Goal: Book appointment/travel/reservation

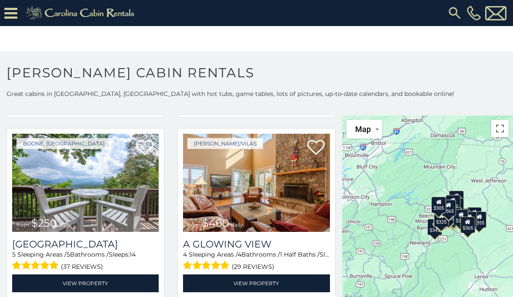
scroll to position [1461, 0]
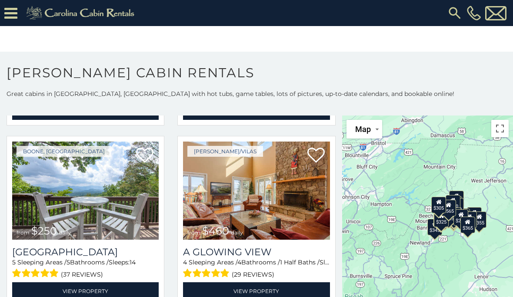
click at [100, 207] on img at bounding box center [85, 191] width 146 height 98
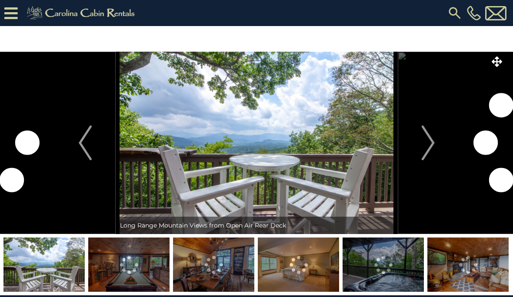
click at [439, 140] on button "Next" at bounding box center [427, 143] width 61 height 182
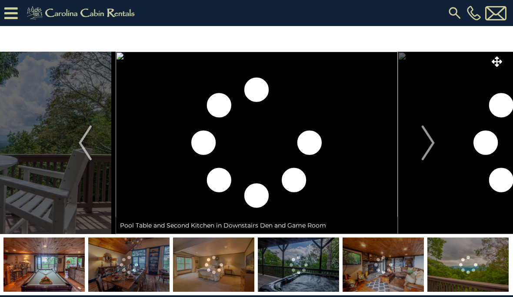
click at [428, 148] on img "Next" at bounding box center [427, 143] width 13 height 35
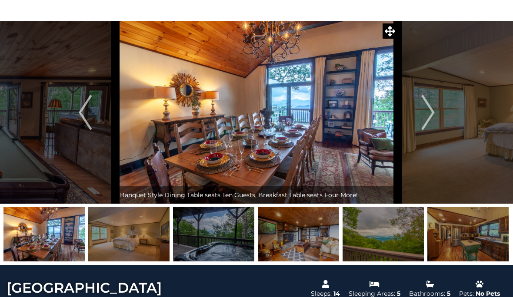
scroll to position [36, 0]
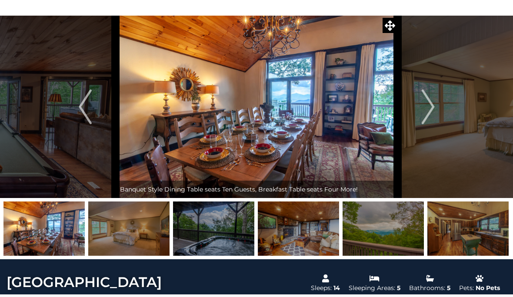
click at [432, 109] on img "Next" at bounding box center [427, 106] width 13 height 35
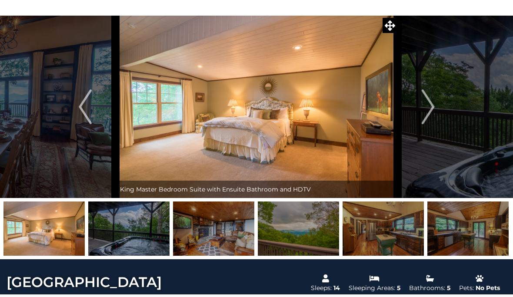
click at [434, 109] on img "Next" at bounding box center [427, 106] width 13 height 35
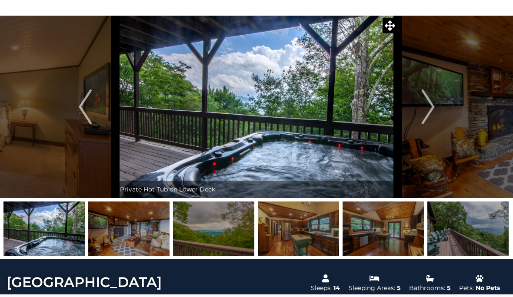
click at [431, 114] on img "Next" at bounding box center [427, 106] width 13 height 35
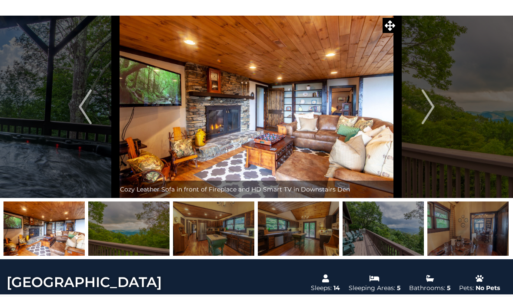
click at [436, 112] on button "Next" at bounding box center [427, 107] width 61 height 182
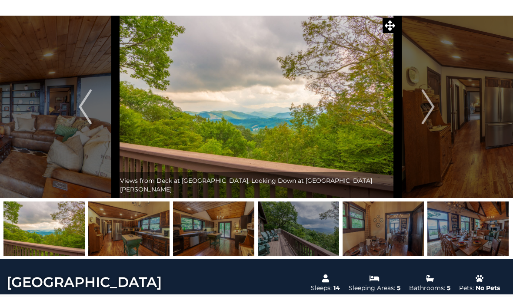
click at [436, 113] on button "Next" at bounding box center [427, 107] width 61 height 182
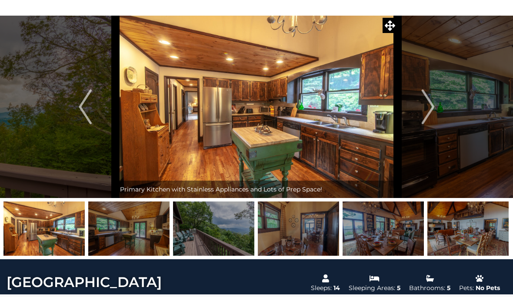
click at [437, 113] on button "Next" at bounding box center [427, 107] width 61 height 182
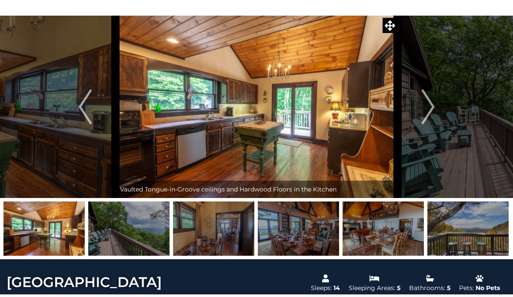
click at [437, 116] on button "Next" at bounding box center [427, 107] width 61 height 182
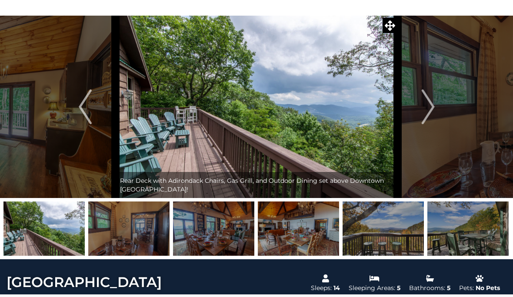
click at [437, 111] on button "Next" at bounding box center [427, 107] width 61 height 182
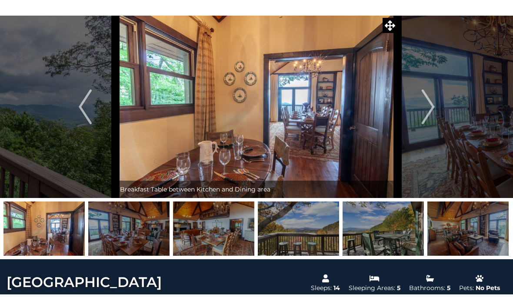
click at [438, 111] on button "Next" at bounding box center [427, 107] width 61 height 182
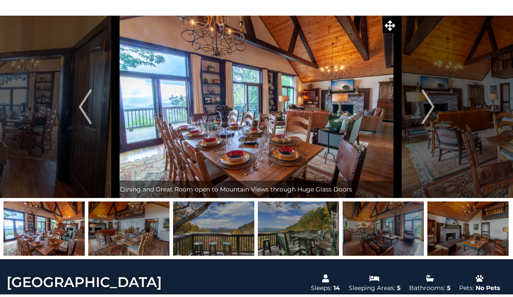
click at [430, 114] on img "Next" at bounding box center [427, 106] width 13 height 35
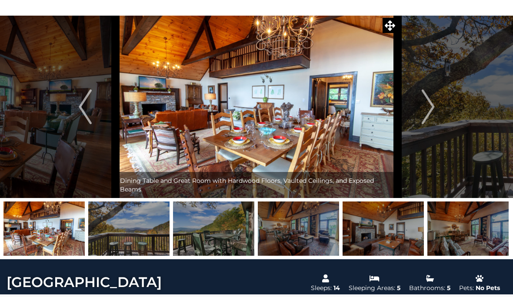
click at [430, 113] on img "Next" at bounding box center [427, 106] width 13 height 35
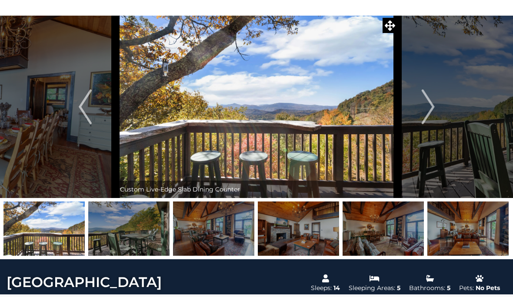
click at [434, 112] on img "Next" at bounding box center [427, 106] width 13 height 35
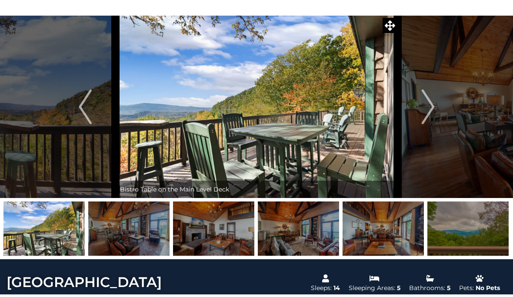
click at [434, 114] on img "Next" at bounding box center [427, 106] width 13 height 35
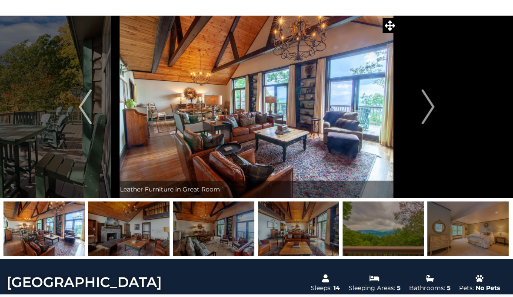
click at [434, 114] on img "Next" at bounding box center [427, 106] width 13 height 35
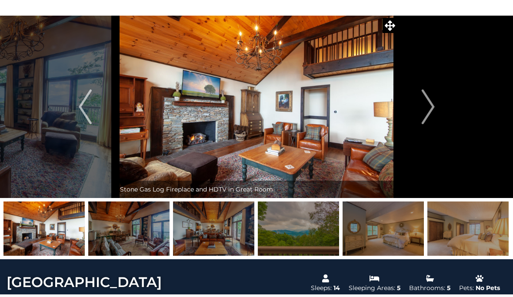
click at [434, 113] on img "Next" at bounding box center [427, 106] width 13 height 35
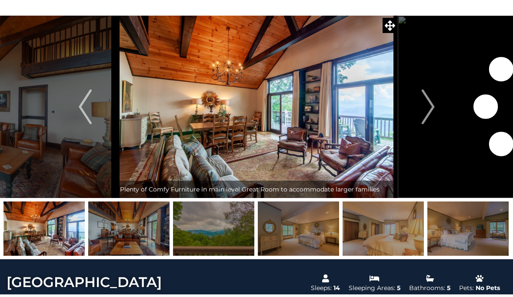
click at [434, 114] on img "Next" at bounding box center [427, 106] width 13 height 35
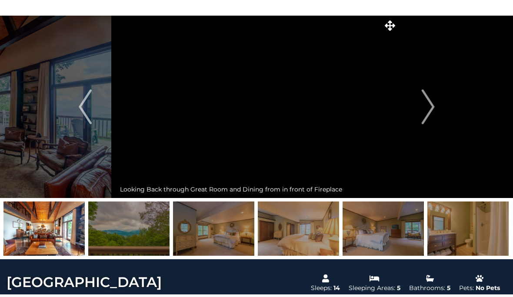
click at [438, 109] on button "Next" at bounding box center [427, 107] width 61 height 182
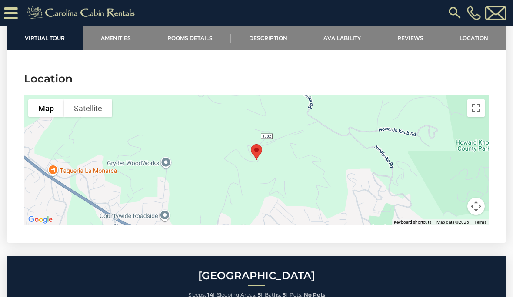
scroll to position [2218, 0]
click at [354, 163] on div at bounding box center [256, 160] width 465 height 130
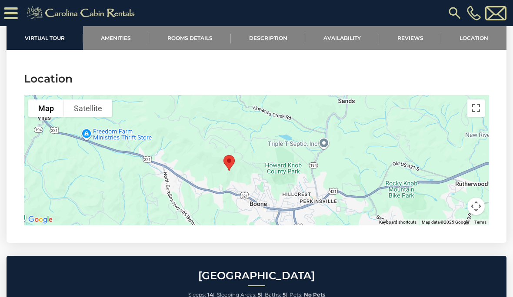
click at [89, 99] on button "Satellite" at bounding box center [88, 107] width 48 height 17
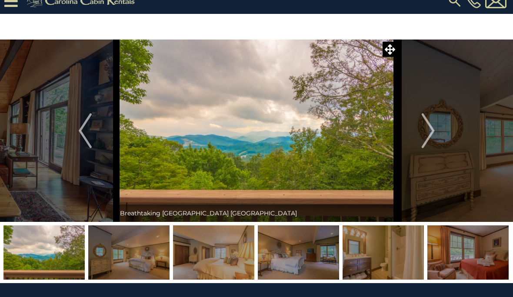
scroll to position [0, 0]
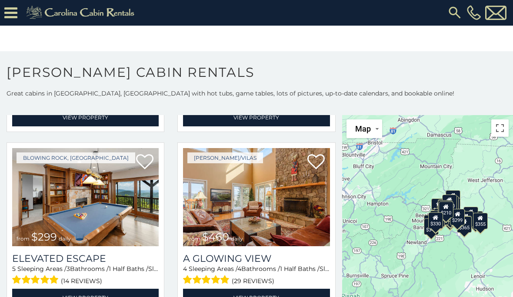
scroll to position [2359, 0]
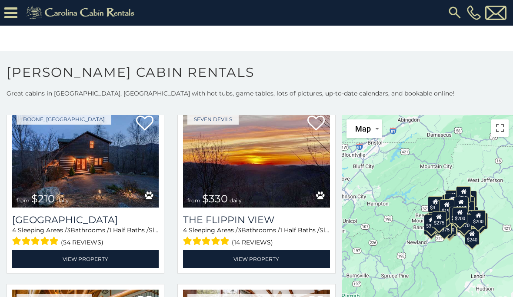
scroll to position [2575, 0]
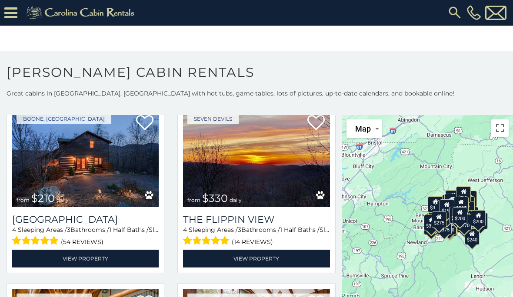
click at [104, 169] on img at bounding box center [85, 158] width 146 height 98
click at [113, 174] on img at bounding box center [85, 158] width 146 height 98
click at [123, 250] on link "View Property" at bounding box center [85, 259] width 146 height 18
click at [136, 250] on link "View Property" at bounding box center [85, 259] width 146 height 18
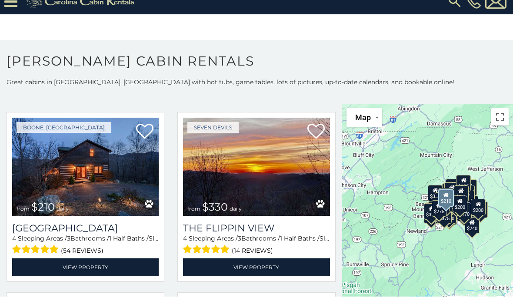
scroll to position [2559, 0]
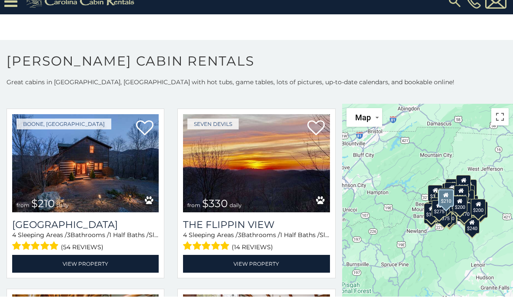
click at [148, 134] on icon at bounding box center [144, 128] width 17 height 17
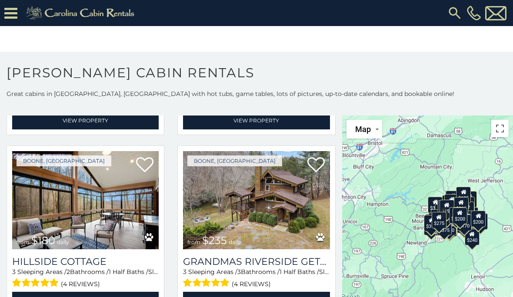
scroll to position [3074, 0]
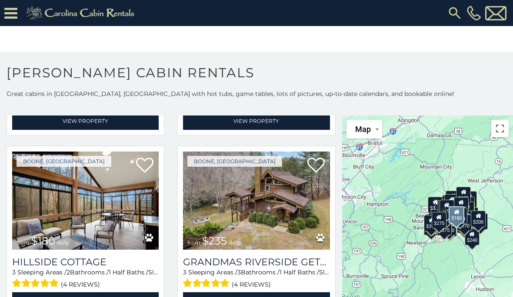
click at [105, 216] on img at bounding box center [85, 201] width 146 height 98
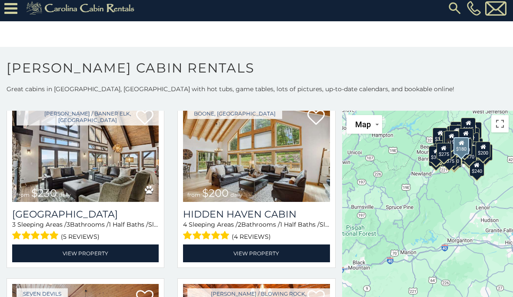
scroll to position [4198, 0]
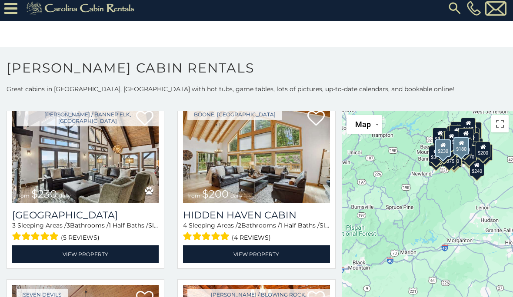
click at [36, 184] on img at bounding box center [85, 154] width 146 height 98
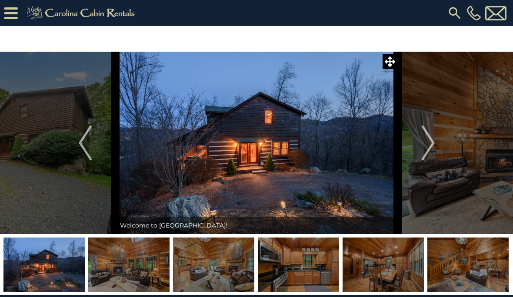
click at [434, 149] on img "Next" at bounding box center [427, 143] width 13 height 35
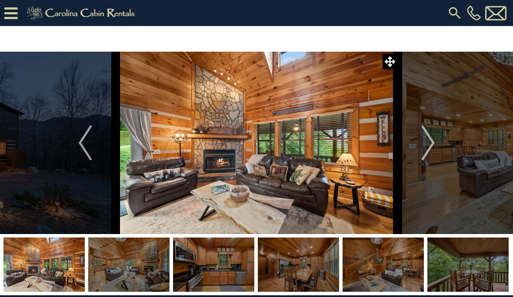
click at [433, 147] on img "Next" at bounding box center [427, 143] width 13 height 35
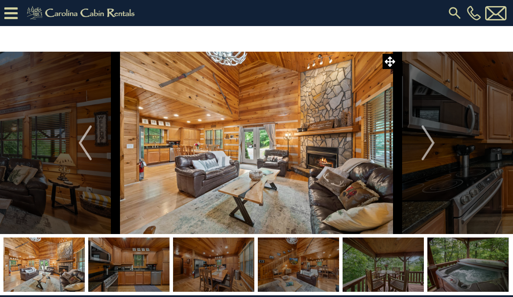
click at [433, 150] on img "Next" at bounding box center [427, 143] width 13 height 35
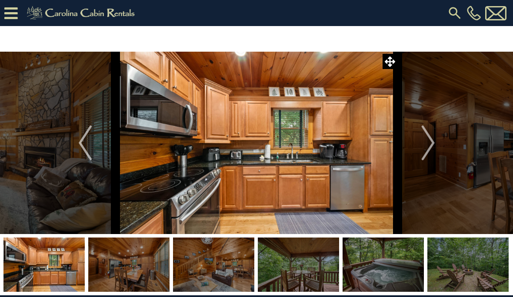
click at [437, 145] on button "Next" at bounding box center [427, 143] width 61 height 182
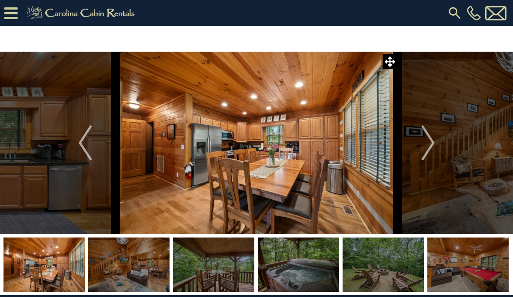
click at [435, 149] on button "Next" at bounding box center [427, 143] width 61 height 182
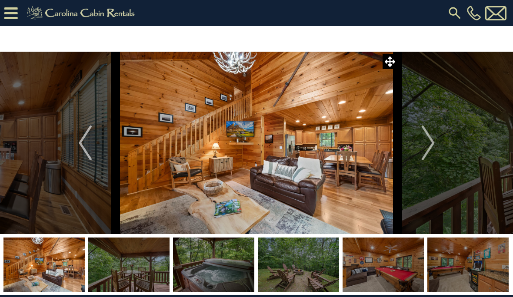
click at [434, 154] on img "Next" at bounding box center [427, 143] width 13 height 35
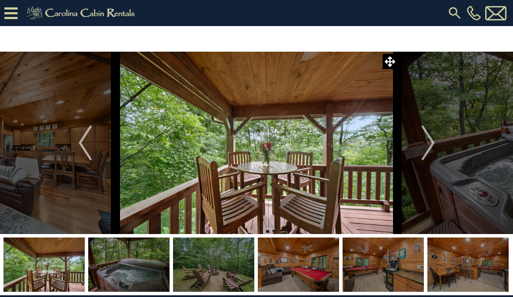
click at [437, 150] on button "Next" at bounding box center [427, 143] width 61 height 182
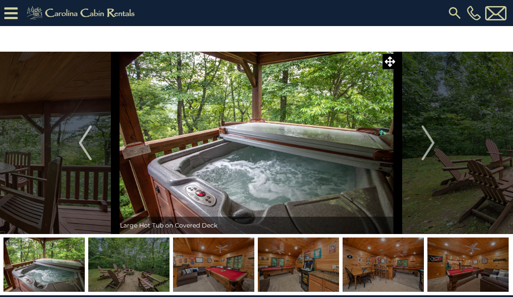
click at [438, 149] on button "Next" at bounding box center [427, 143] width 61 height 182
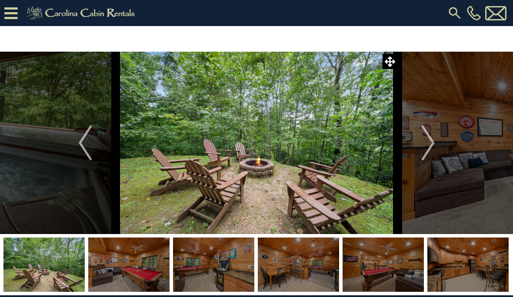
click at [437, 146] on button "Next" at bounding box center [427, 143] width 61 height 182
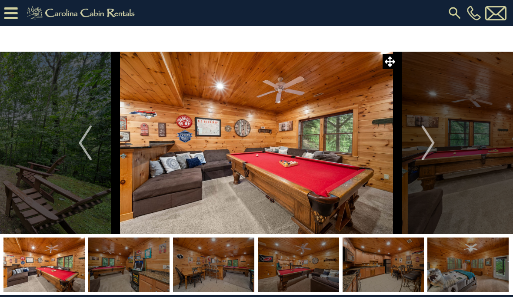
click at [435, 150] on button "Next" at bounding box center [427, 143] width 61 height 182
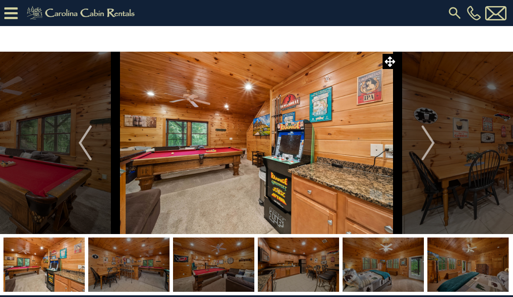
click at [433, 152] on img "Next" at bounding box center [427, 143] width 13 height 35
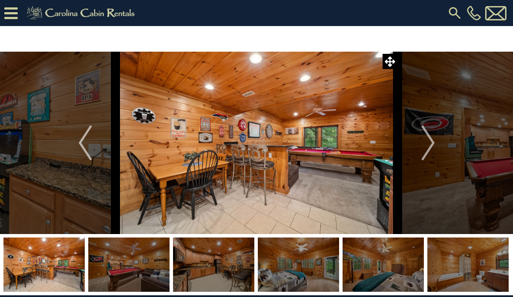
click at [434, 150] on img "Next" at bounding box center [427, 143] width 13 height 35
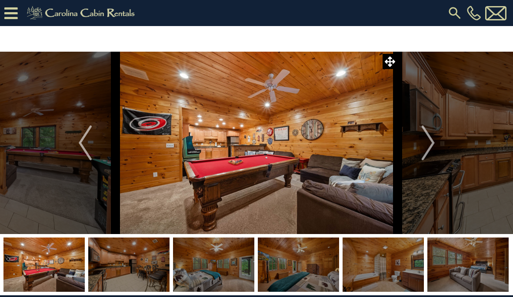
click at [434, 149] on img "Next" at bounding box center [427, 143] width 13 height 35
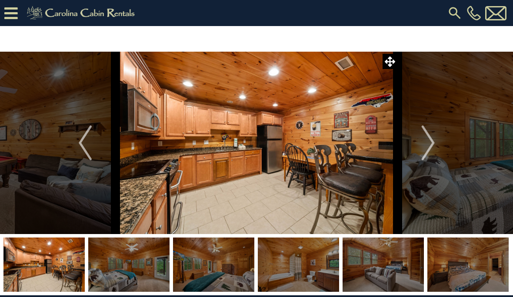
click at [438, 154] on button "Next" at bounding box center [427, 143] width 61 height 182
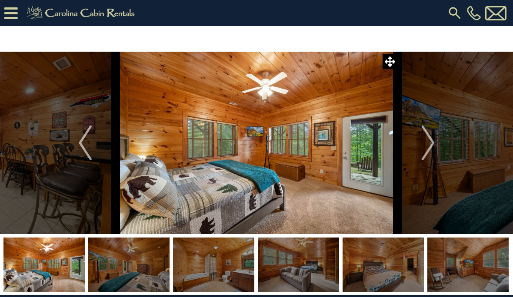
click at [440, 155] on button "Next" at bounding box center [427, 143] width 61 height 182
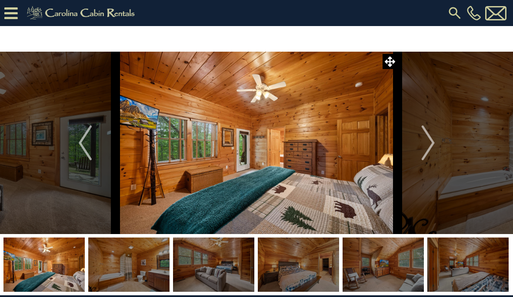
click at [438, 156] on button "Next" at bounding box center [427, 143] width 61 height 182
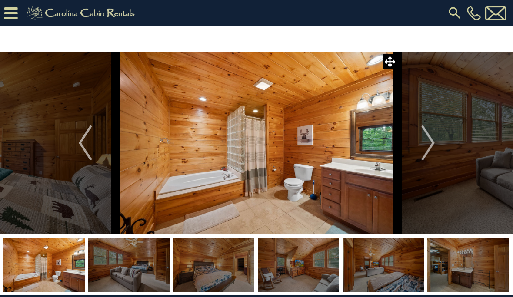
click at [434, 159] on img "Next" at bounding box center [427, 143] width 13 height 35
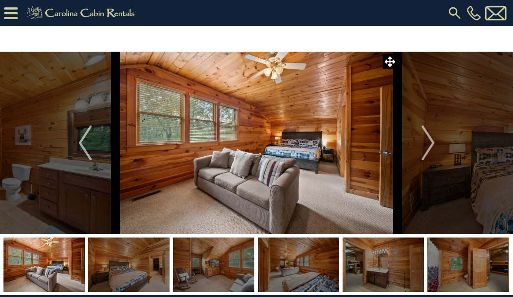
click at [59, 148] on button "Previous" at bounding box center [85, 143] width 61 height 182
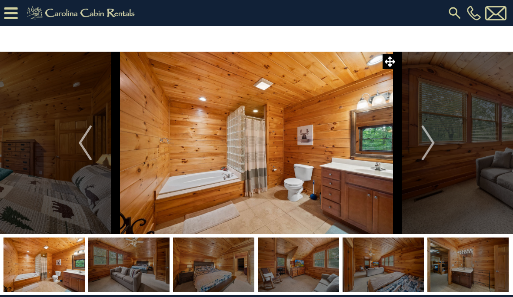
click at [434, 154] on img "Next" at bounding box center [427, 143] width 13 height 35
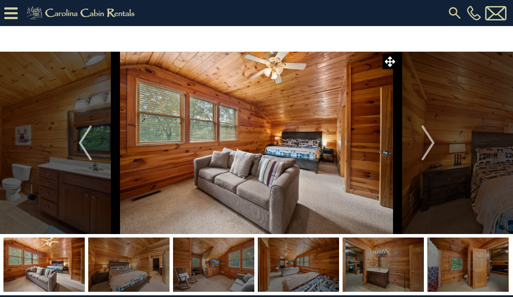
click at [434, 158] on img "Next" at bounding box center [427, 143] width 13 height 35
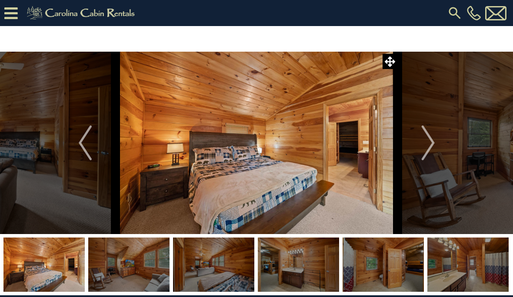
click at [436, 155] on button "Next" at bounding box center [427, 143] width 61 height 182
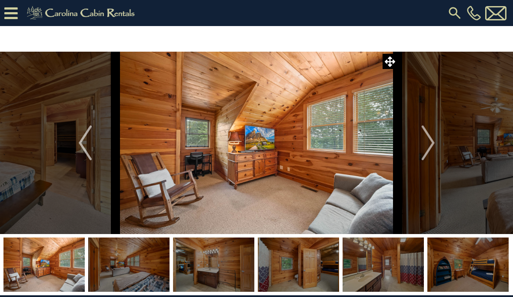
click at [434, 157] on img "Next" at bounding box center [427, 143] width 13 height 35
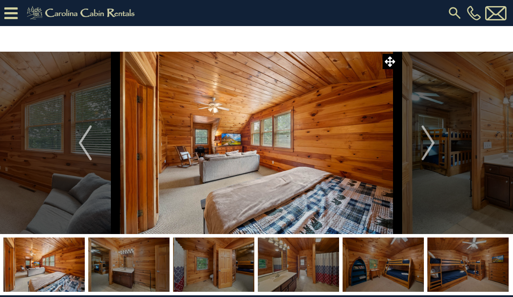
click at [433, 154] on img "Next" at bounding box center [427, 143] width 13 height 35
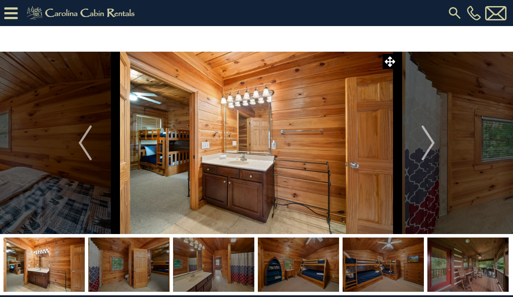
click at [434, 154] on img "Next" at bounding box center [427, 143] width 13 height 35
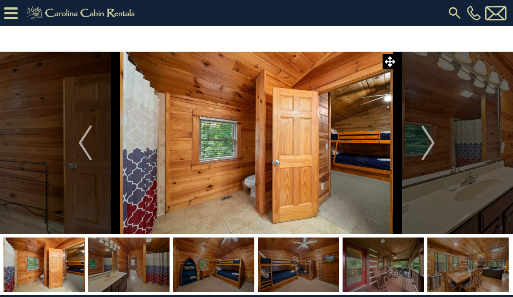
click at [431, 151] on img "Next" at bounding box center [427, 143] width 13 height 35
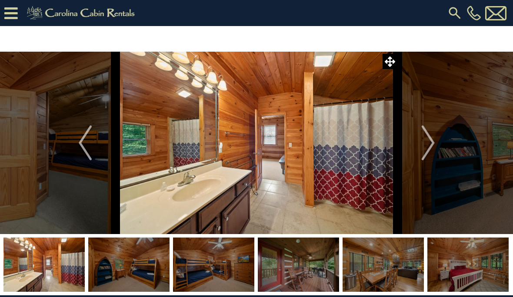
click at [433, 152] on img "Next" at bounding box center [427, 143] width 13 height 35
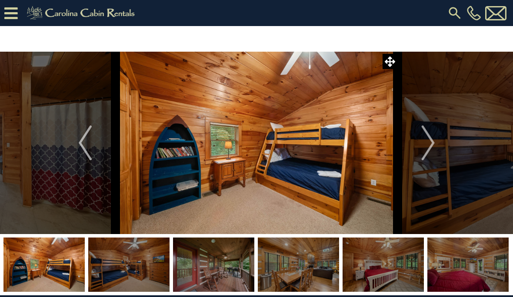
click at [432, 159] on img "Next" at bounding box center [427, 143] width 13 height 35
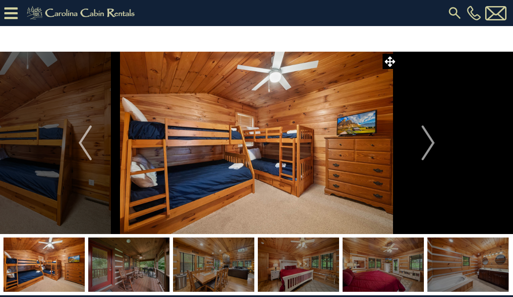
click at [434, 154] on img "Next" at bounding box center [427, 143] width 13 height 35
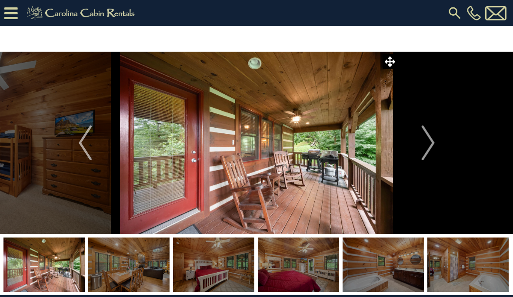
click at [432, 156] on img "Next" at bounding box center [427, 143] width 13 height 35
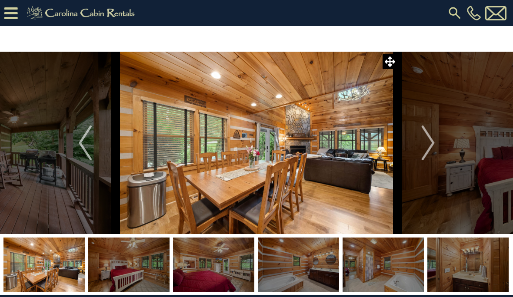
click at [435, 152] on button "Next" at bounding box center [427, 143] width 61 height 182
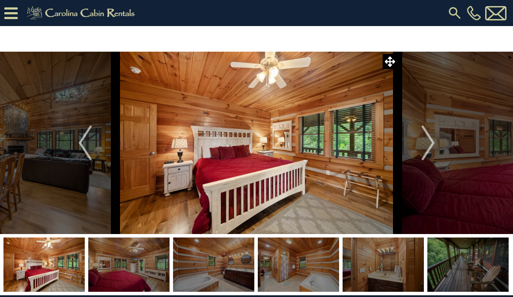
click at [435, 150] on button "Next" at bounding box center [427, 143] width 61 height 182
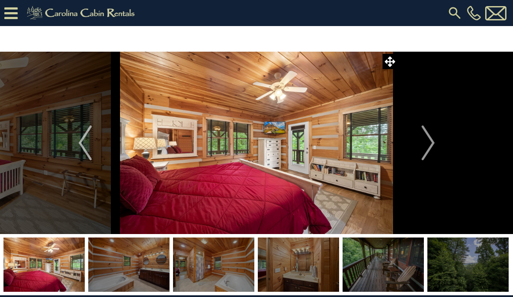
click at [432, 150] on img "Next" at bounding box center [427, 143] width 13 height 35
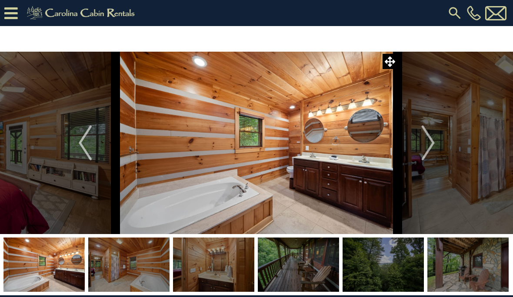
click at [430, 155] on img "Next" at bounding box center [427, 143] width 13 height 35
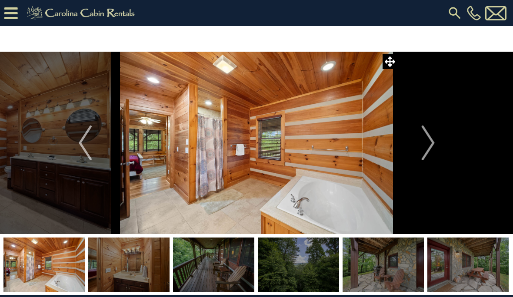
click at [80, 149] on img "Previous" at bounding box center [85, 143] width 13 height 35
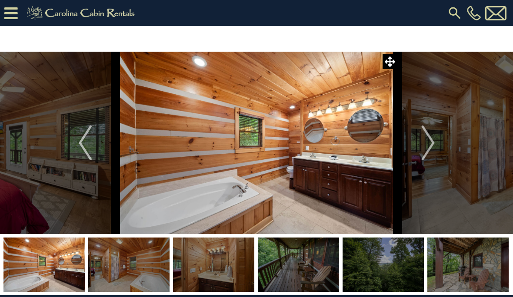
click at [433, 148] on img "Next" at bounding box center [427, 143] width 13 height 35
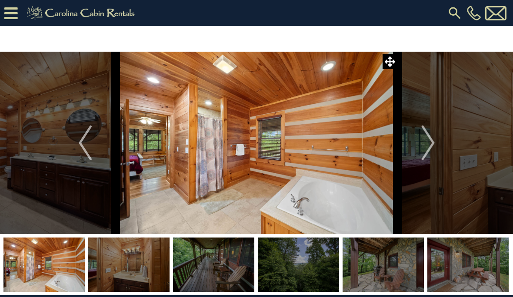
click at [428, 158] on img "Next" at bounding box center [427, 143] width 13 height 35
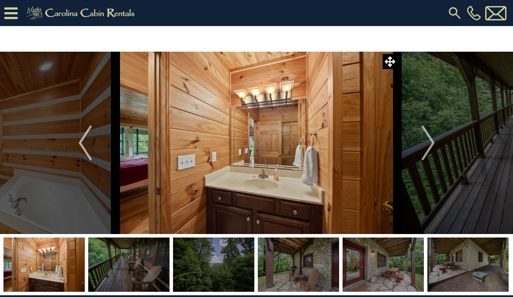
click at [434, 151] on img "Next" at bounding box center [427, 143] width 13 height 35
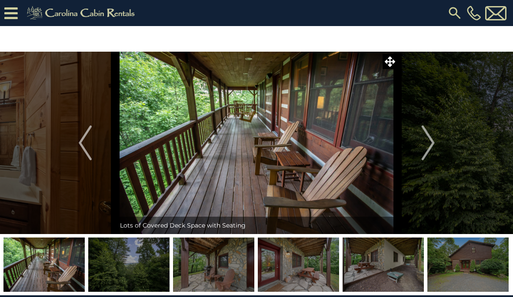
click at [432, 152] on img "Next" at bounding box center [427, 143] width 13 height 35
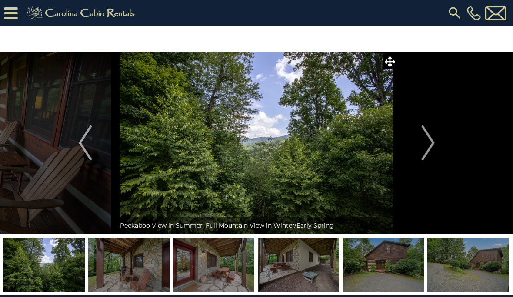
click at [431, 152] on img "Next" at bounding box center [427, 143] width 13 height 35
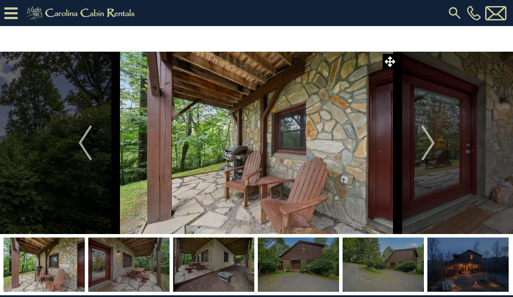
click at [433, 149] on img "Next" at bounding box center [427, 143] width 13 height 35
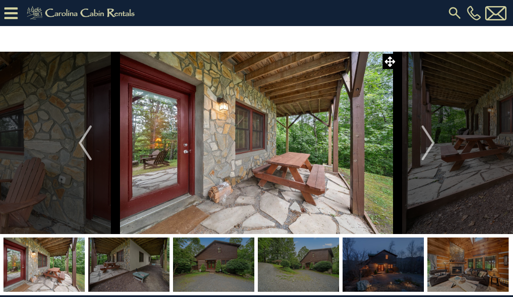
click at [437, 155] on button "Next" at bounding box center [427, 143] width 61 height 182
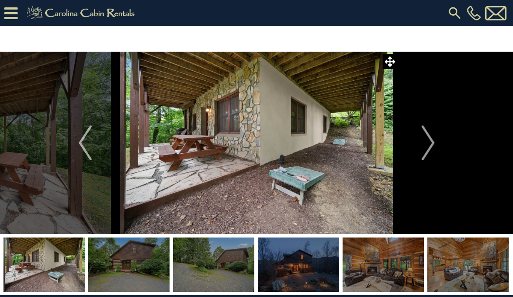
click at [430, 155] on img "Next" at bounding box center [427, 143] width 13 height 35
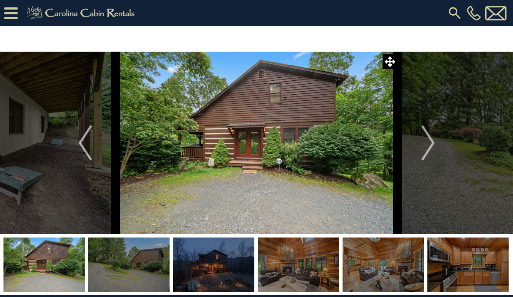
click at [434, 155] on img "Next" at bounding box center [427, 143] width 13 height 35
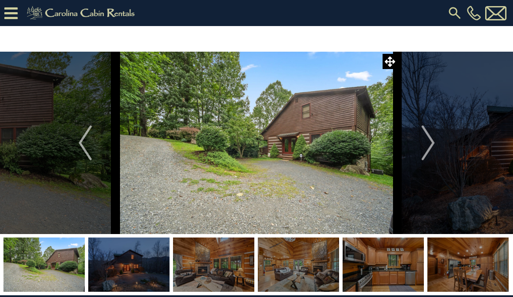
click at [433, 153] on img "Next" at bounding box center [427, 143] width 13 height 35
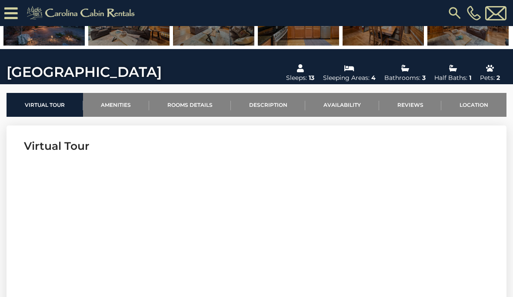
scroll to position [192, 0]
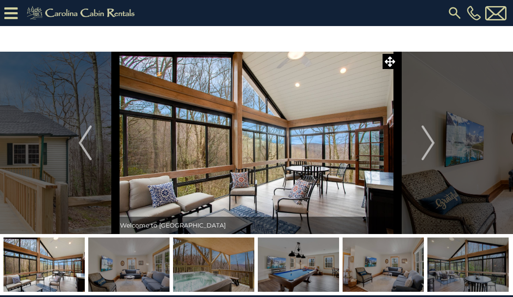
click at [435, 146] on button "Next" at bounding box center [427, 143] width 61 height 182
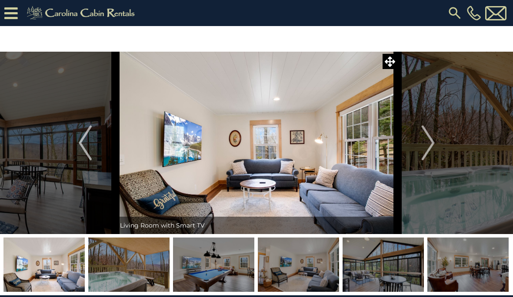
click at [431, 148] on img "Next" at bounding box center [427, 143] width 13 height 35
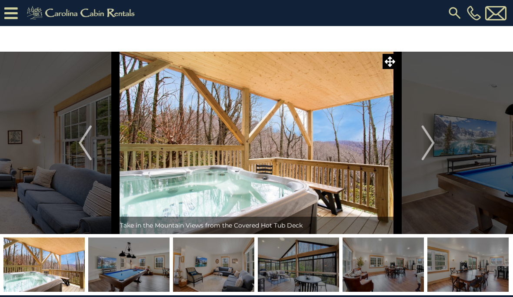
click at [438, 150] on button "Next" at bounding box center [427, 143] width 61 height 182
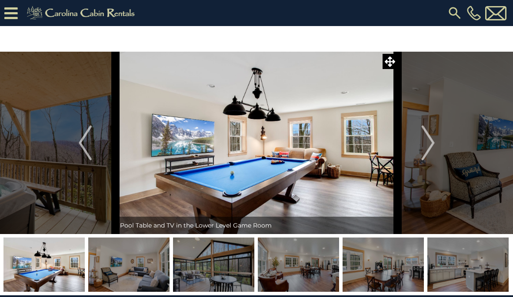
click at [437, 147] on button "Next" at bounding box center [427, 143] width 61 height 182
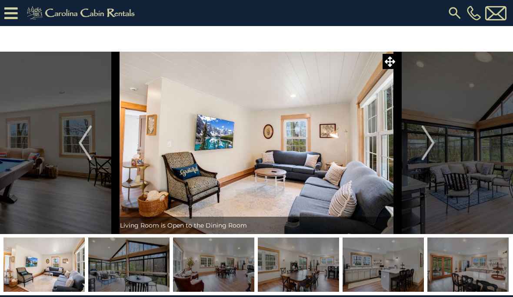
click at [437, 149] on button "Next" at bounding box center [427, 143] width 61 height 182
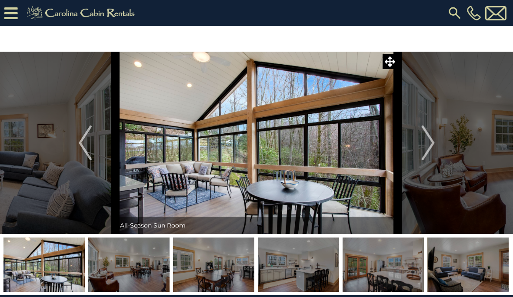
click at [434, 155] on img "Next" at bounding box center [427, 143] width 13 height 35
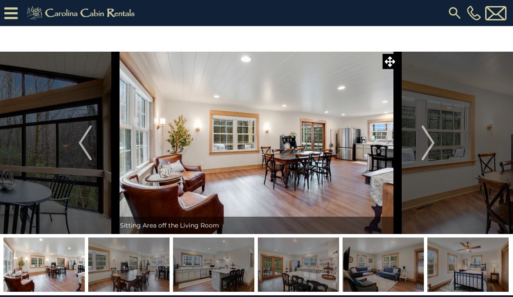
click at [430, 150] on img "Next" at bounding box center [427, 143] width 13 height 35
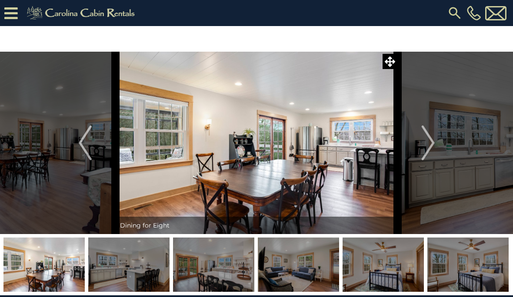
click at [439, 147] on button "Next" at bounding box center [427, 143] width 61 height 182
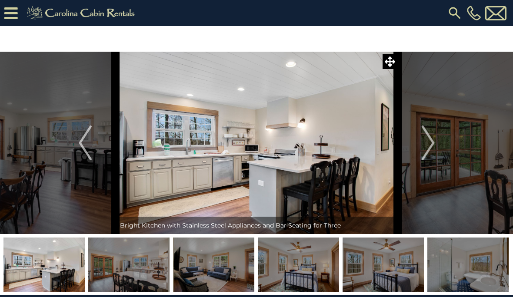
click at [439, 150] on button "Next" at bounding box center [427, 143] width 61 height 182
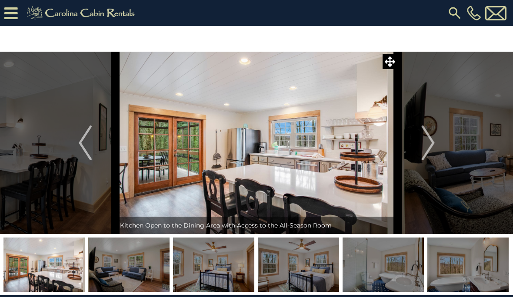
click at [435, 154] on button "Next" at bounding box center [427, 143] width 61 height 182
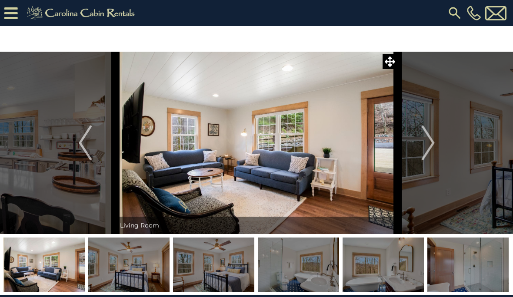
click at [434, 153] on img "Next" at bounding box center [427, 143] width 13 height 35
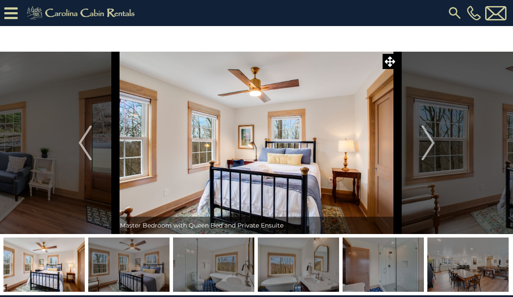
click at [436, 152] on button "Next" at bounding box center [427, 143] width 61 height 182
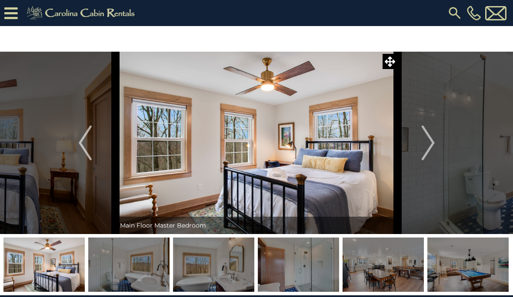
click at [434, 150] on img "Next" at bounding box center [427, 143] width 13 height 35
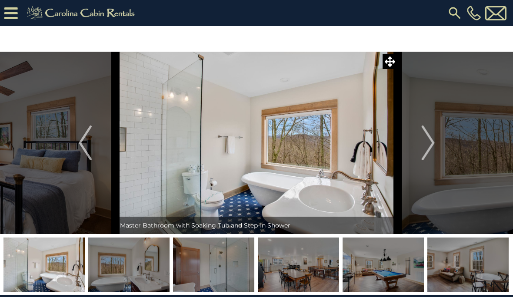
click at [437, 152] on button "Next" at bounding box center [427, 143] width 61 height 182
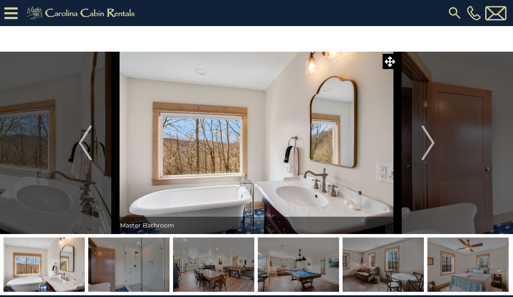
click at [435, 152] on button "Next" at bounding box center [427, 143] width 61 height 182
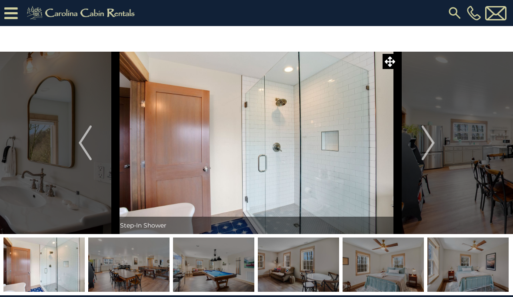
click at [437, 146] on button "Next" at bounding box center [427, 143] width 61 height 182
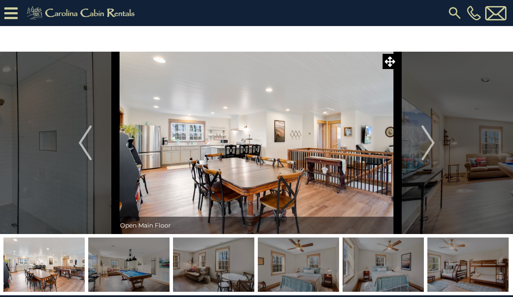
click at [433, 148] on img "Next" at bounding box center [427, 143] width 13 height 35
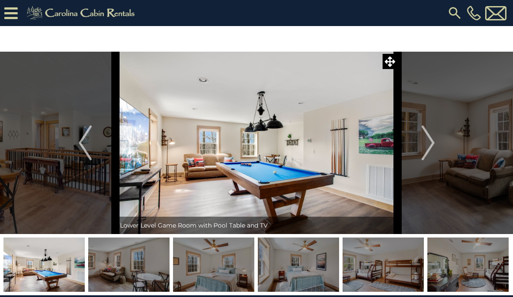
click at [434, 152] on img "Next" at bounding box center [427, 143] width 13 height 35
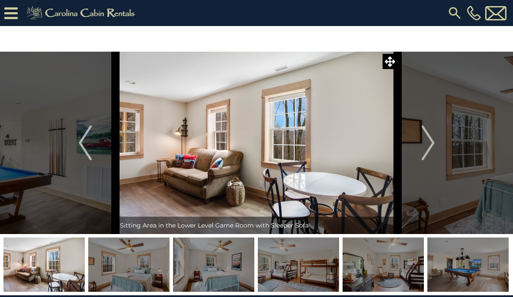
click at [434, 154] on img "Next" at bounding box center [427, 143] width 13 height 35
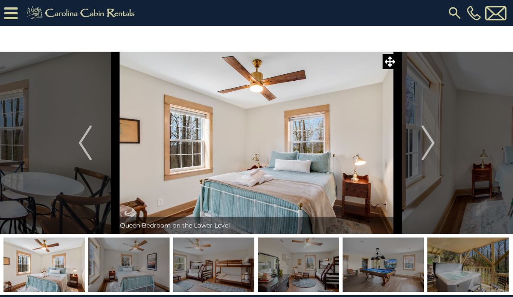
click at [434, 155] on img "Next" at bounding box center [427, 143] width 13 height 35
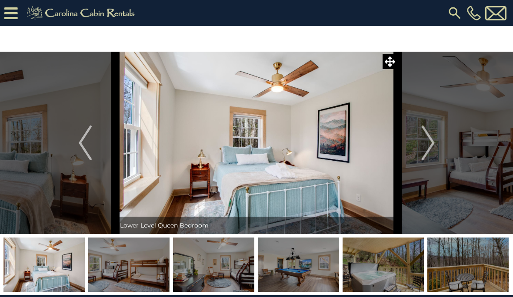
click at [434, 156] on img "Next" at bounding box center [427, 143] width 13 height 35
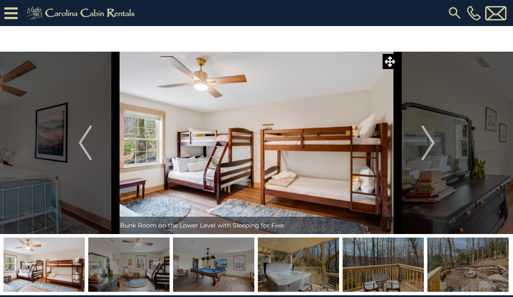
click at [436, 152] on button "Next" at bounding box center [427, 143] width 61 height 182
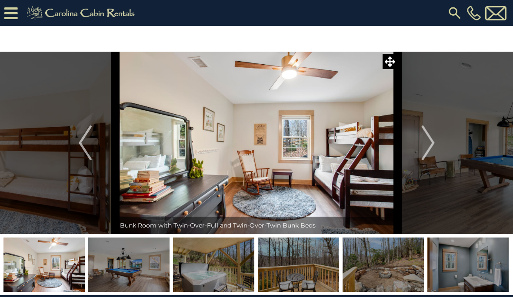
click at [435, 154] on button "Next" at bounding box center [427, 143] width 61 height 182
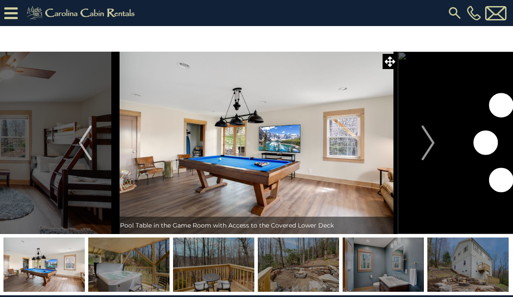
click at [436, 153] on button "Next" at bounding box center [427, 143] width 61 height 182
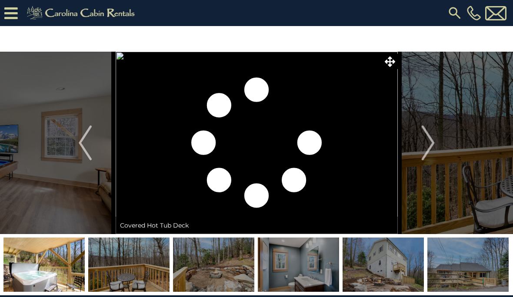
click at [436, 150] on button "Next" at bounding box center [427, 143] width 61 height 182
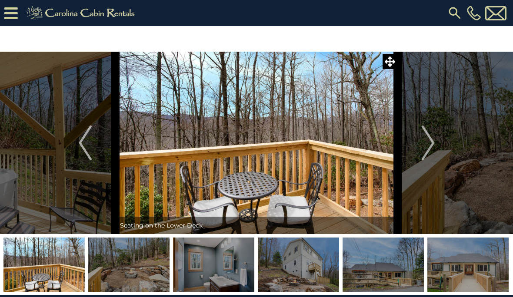
click at [439, 150] on button "Next" at bounding box center [427, 143] width 61 height 182
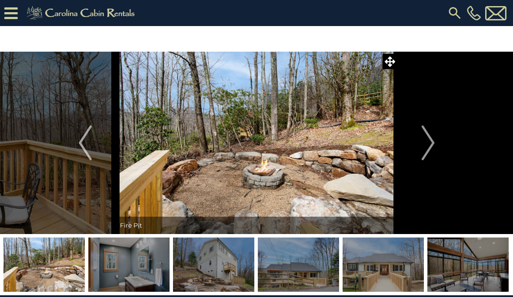
click at [437, 157] on button "Next" at bounding box center [427, 143] width 61 height 182
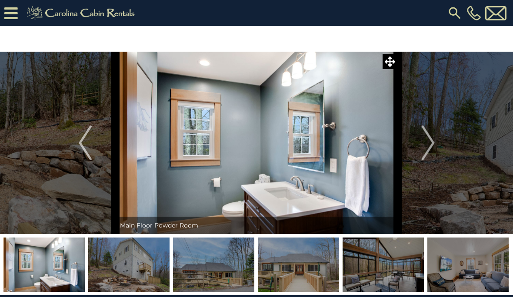
click at [435, 160] on button "Next" at bounding box center [427, 143] width 61 height 182
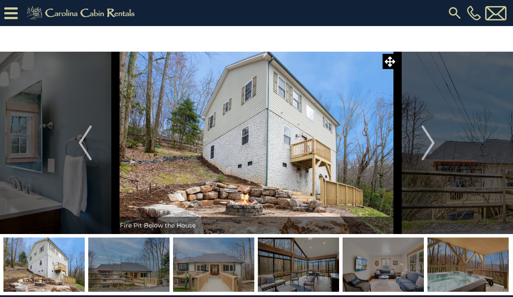
click at [439, 154] on button "Next" at bounding box center [427, 143] width 61 height 182
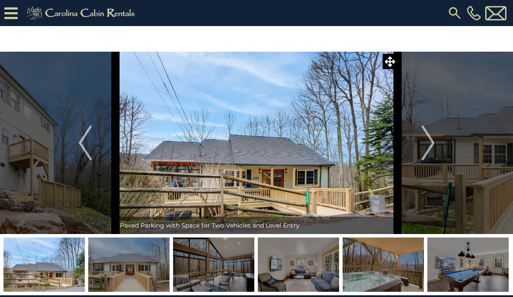
click at [439, 155] on button "Next" at bounding box center [427, 143] width 61 height 182
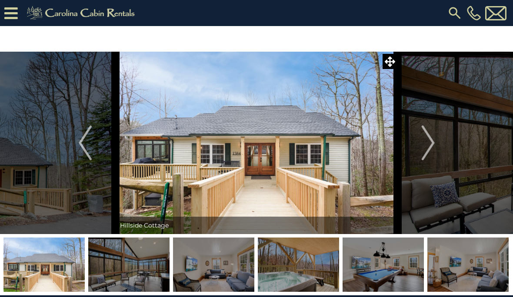
click at [442, 150] on button "Next" at bounding box center [427, 143] width 61 height 182
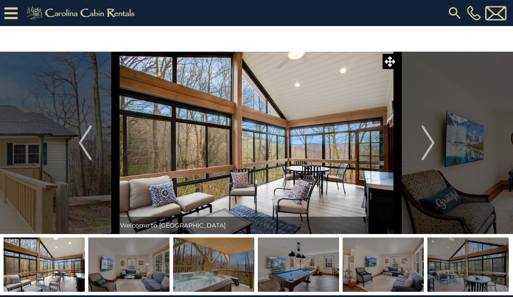
click at [437, 154] on button "Next" at bounding box center [427, 143] width 61 height 182
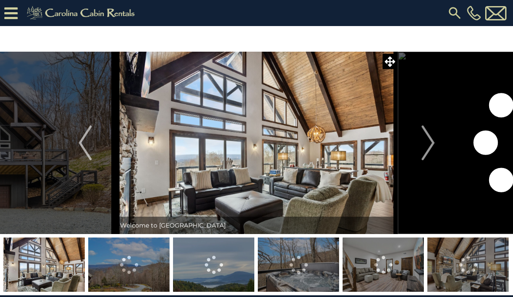
click at [438, 146] on button "Next" at bounding box center [427, 143] width 61 height 182
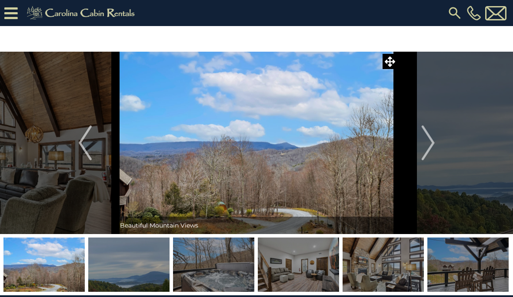
click at [436, 144] on button "Next" at bounding box center [427, 143] width 61 height 182
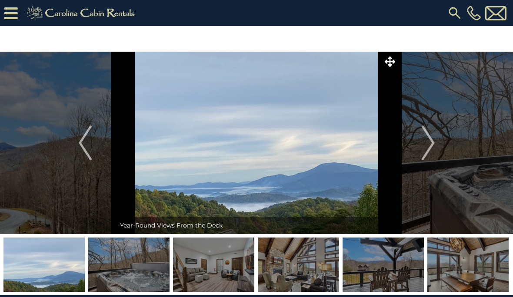
click at [433, 152] on img "Next" at bounding box center [427, 143] width 13 height 35
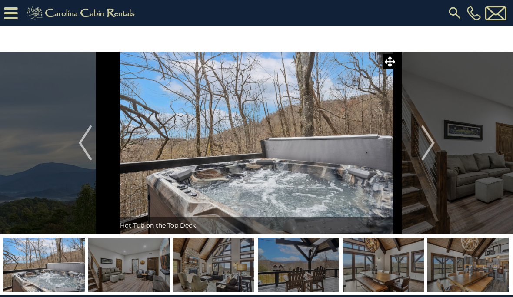
click at [433, 143] on img "Next" at bounding box center [427, 143] width 13 height 35
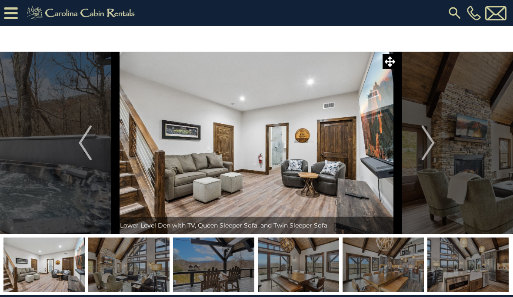
click at [432, 147] on img "Next" at bounding box center [427, 143] width 13 height 35
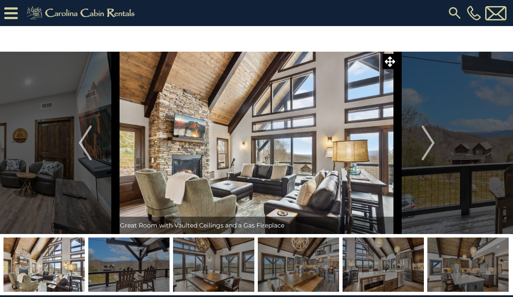
click at [433, 149] on img "Next" at bounding box center [427, 143] width 13 height 35
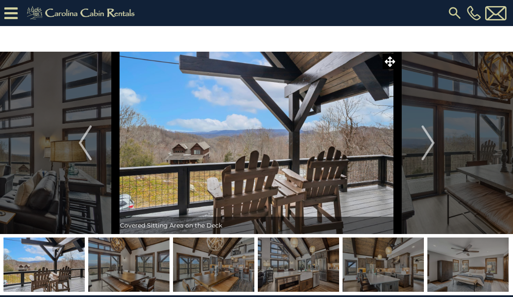
click at [434, 147] on img "Next" at bounding box center [427, 143] width 13 height 35
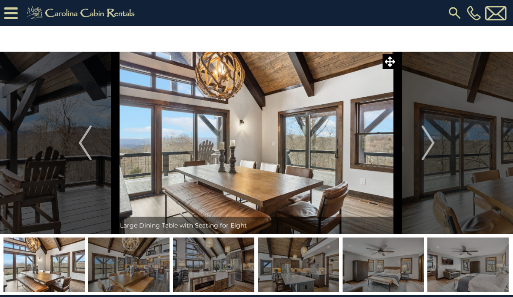
click at [436, 140] on button "Next" at bounding box center [427, 143] width 61 height 182
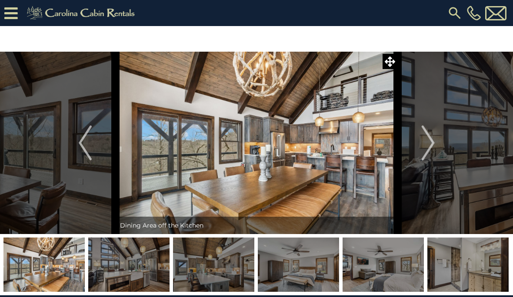
click at [434, 147] on img "Next" at bounding box center [427, 143] width 13 height 35
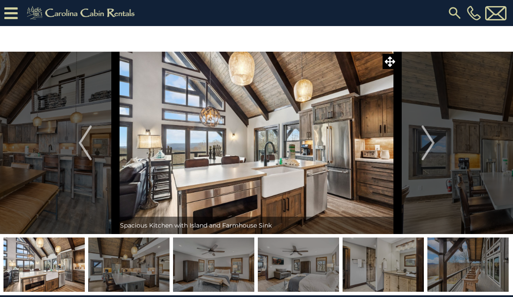
click at [434, 144] on img "Next" at bounding box center [427, 143] width 13 height 35
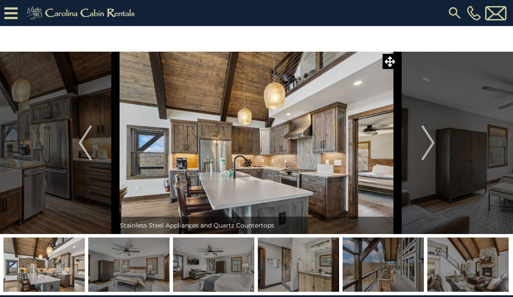
click at [431, 144] on img "Next" at bounding box center [427, 143] width 13 height 35
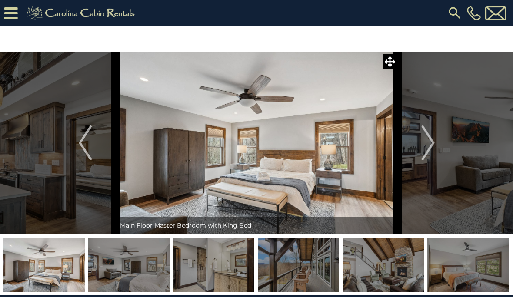
click at [431, 154] on img "Next" at bounding box center [427, 143] width 13 height 35
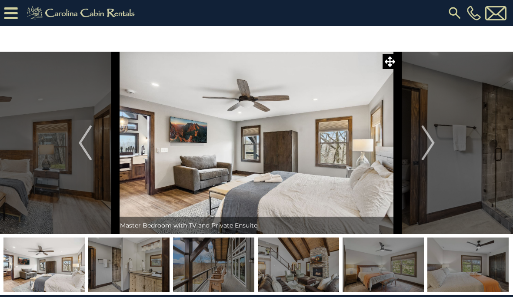
click at [430, 145] on img "Next" at bounding box center [427, 143] width 13 height 35
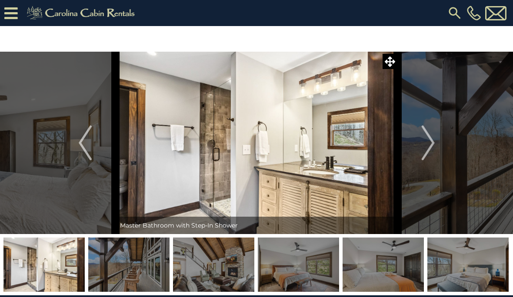
click at [430, 148] on img "Next" at bounding box center [427, 143] width 13 height 35
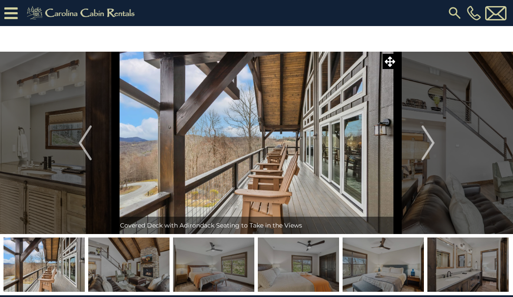
click at [431, 149] on img "Next" at bounding box center [427, 143] width 13 height 35
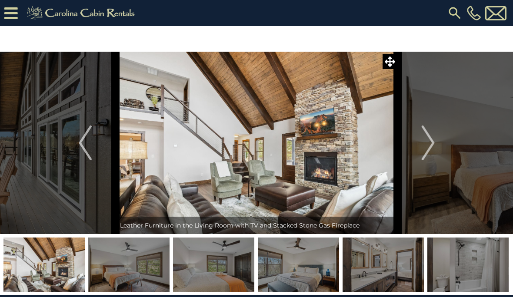
click at [431, 150] on img "Next" at bounding box center [427, 143] width 13 height 35
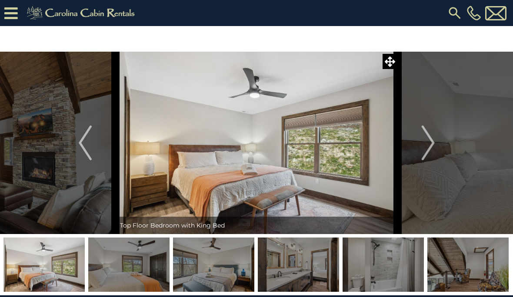
click at [429, 155] on img "Next" at bounding box center [427, 143] width 13 height 35
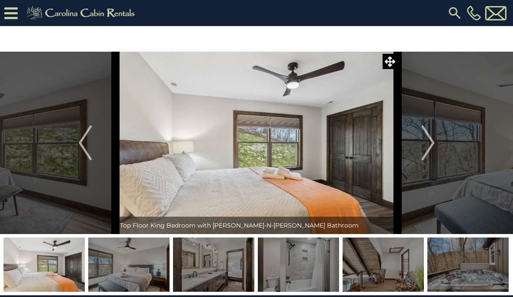
click at [424, 156] on img "Next" at bounding box center [427, 143] width 13 height 35
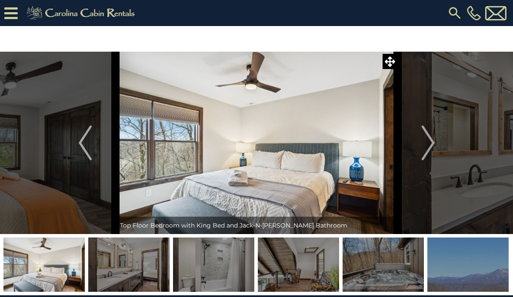
click at [433, 150] on img "Next" at bounding box center [427, 143] width 13 height 35
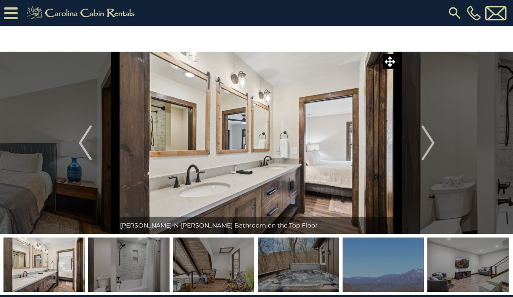
click at [440, 146] on button "Next" at bounding box center [427, 143] width 61 height 182
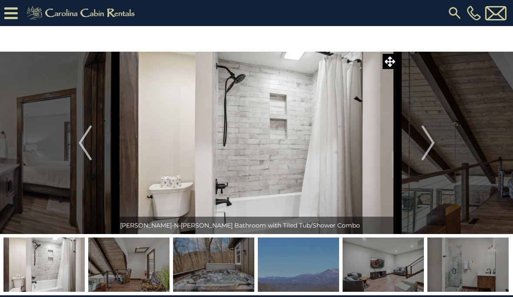
click at [440, 144] on button "Next" at bounding box center [427, 143] width 61 height 182
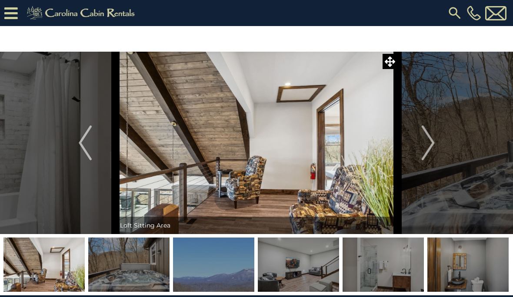
click at [440, 147] on button "Next" at bounding box center [427, 143] width 61 height 182
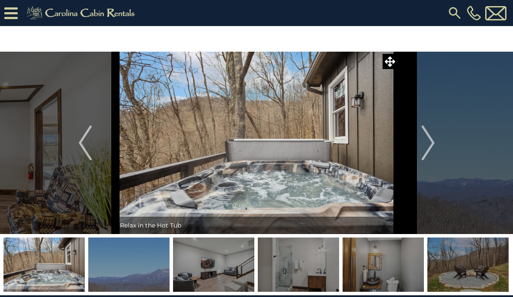
click at [437, 152] on button "Next" at bounding box center [427, 143] width 61 height 182
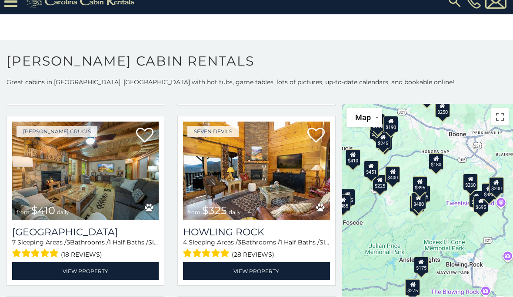
scroll to position [25, 0]
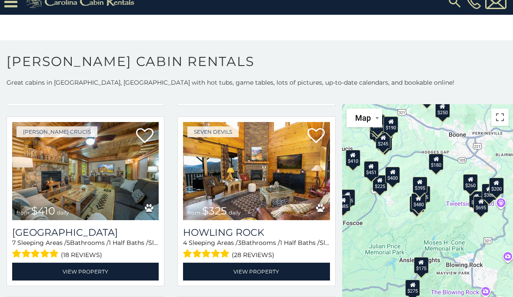
click at [446, 101] on div "$250" at bounding box center [442, 109] width 15 height 17
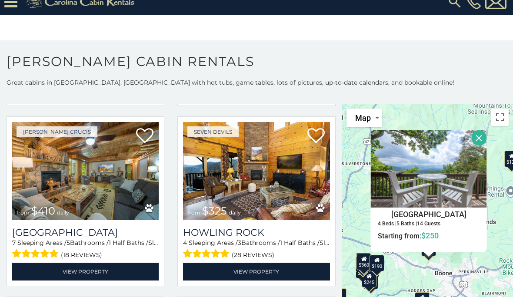
click at [465, 64] on h1 "[PERSON_NAME] Cabin Rentals" at bounding box center [256, 65] width 513 height 25
click at [468, 78] on p "Great cabins in Boone, NC with hot tubs, game tables, lots of pictures, up-to-d…" at bounding box center [256, 82] width 513 height 9
click at [498, 255] on div "$675 $355 $525 $315 $635 $480 $930 $349 $225 $299 $410 $325 $305 $210 $451 $345…" at bounding box center [427, 214] width 171 height 220
click at [495, 263] on div "$675 $355 $525 $315 $635 $480 $930 $349 $225 $299 $410 $325 $305 $210 $451 $345…" at bounding box center [427, 214] width 171 height 220
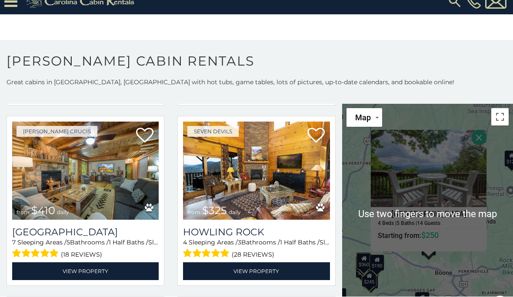
scroll to position [38, 0]
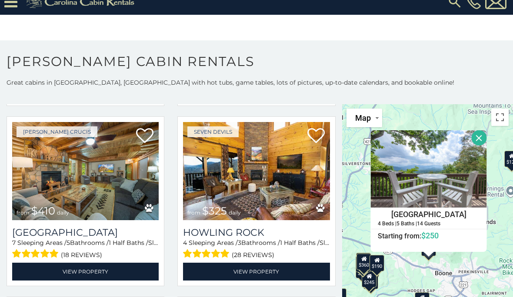
click at [495, 246] on div "$675 $355 $525 $315 $635 $480 $930 $349 $225 $299 $410 $325 $305 $210 $451 $345…" at bounding box center [427, 214] width 171 height 220
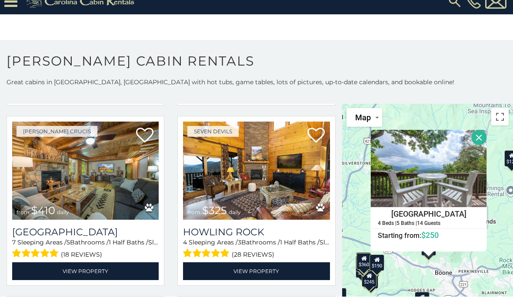
scroll to position [12, 0]
click at [122, 191] on img at bounding box center [85, 171] width 146 height 98
